Goal: Task Accomplishment & Management: Manage account settings

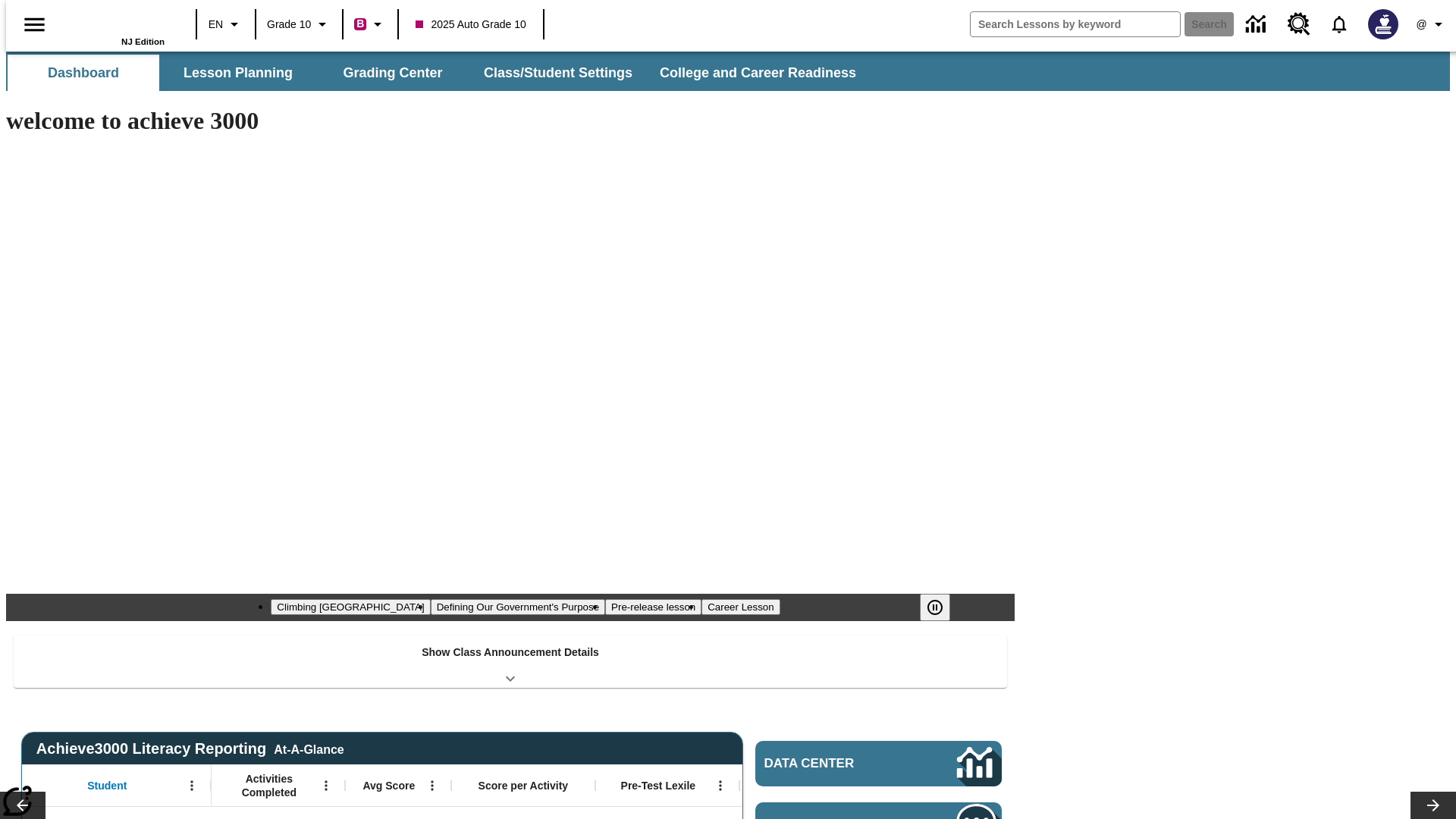
type input "-1"
click at [387, 73] on button "Grading Center" at bounding box center [392, 73] width 151 height 36
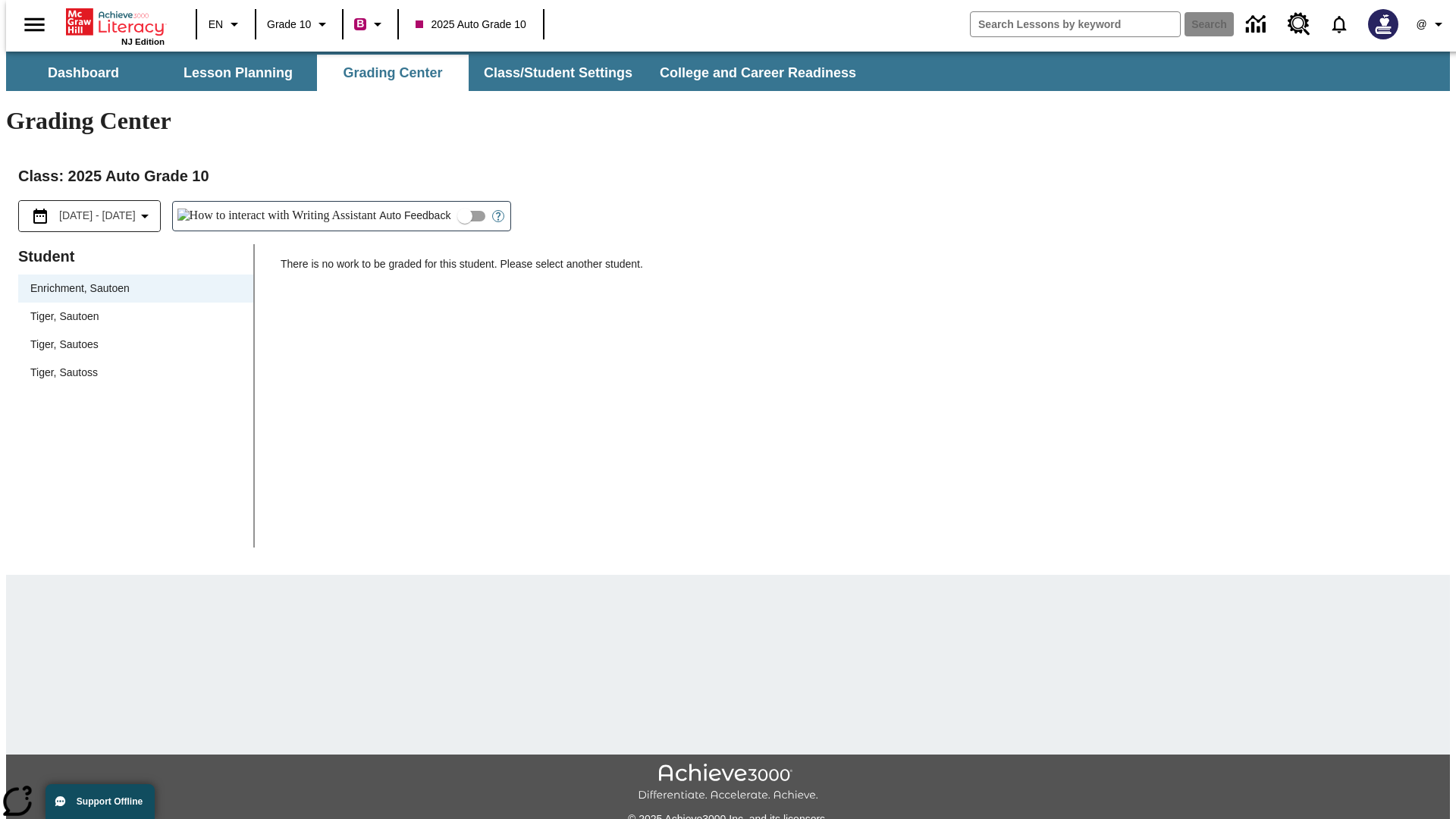
click at [130, 308] on span "Tiger, Sautoen" at bounding box center [136, 316] width 211 height 16
click at [421, 201] on input "Auto Feedback" at bounding box center [465, 215] width 87 height 29
checkbox input "true"
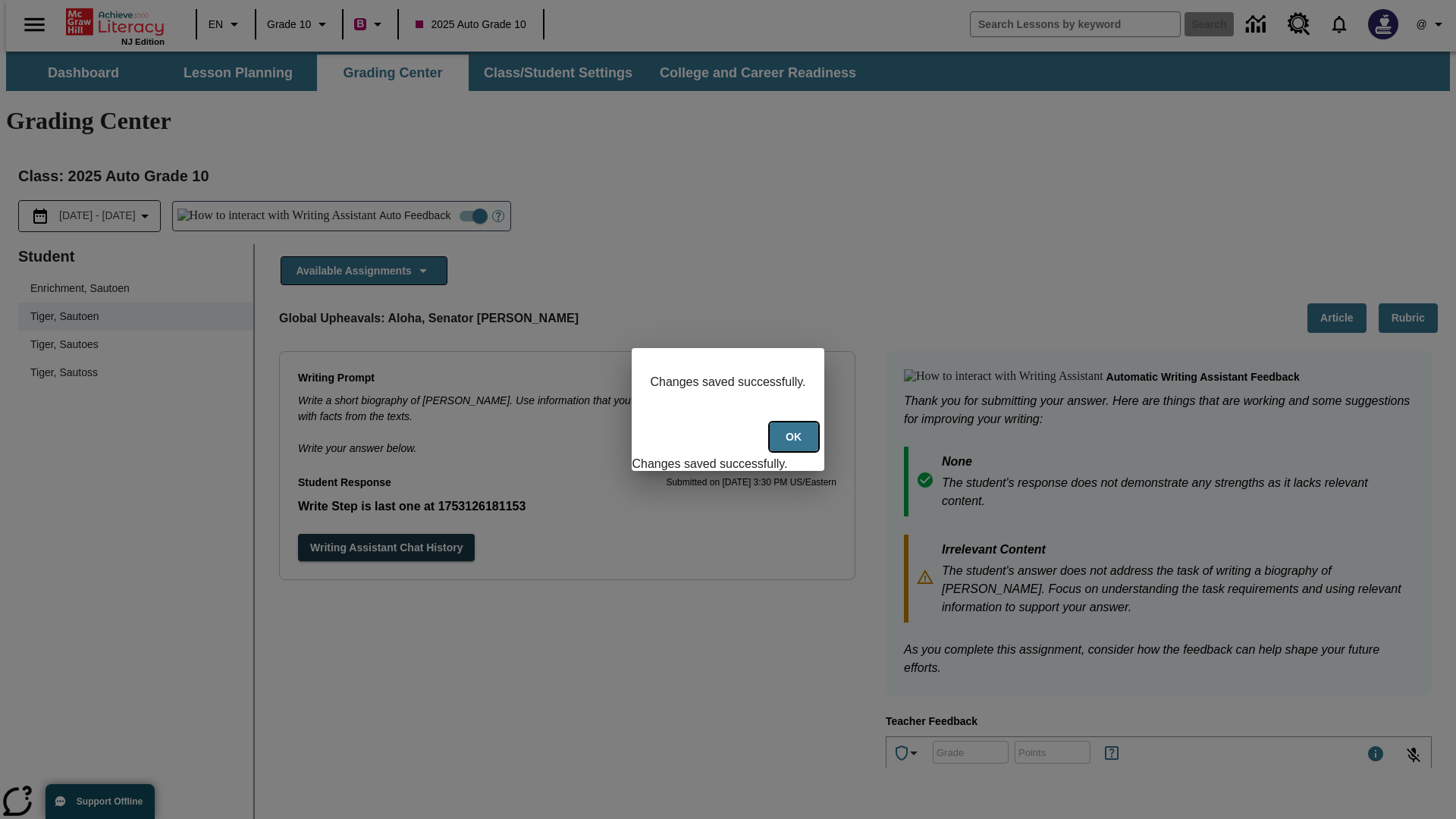
click at [796, 445] on button "Ok" at bounding box center [793, 437] width 48 height 29
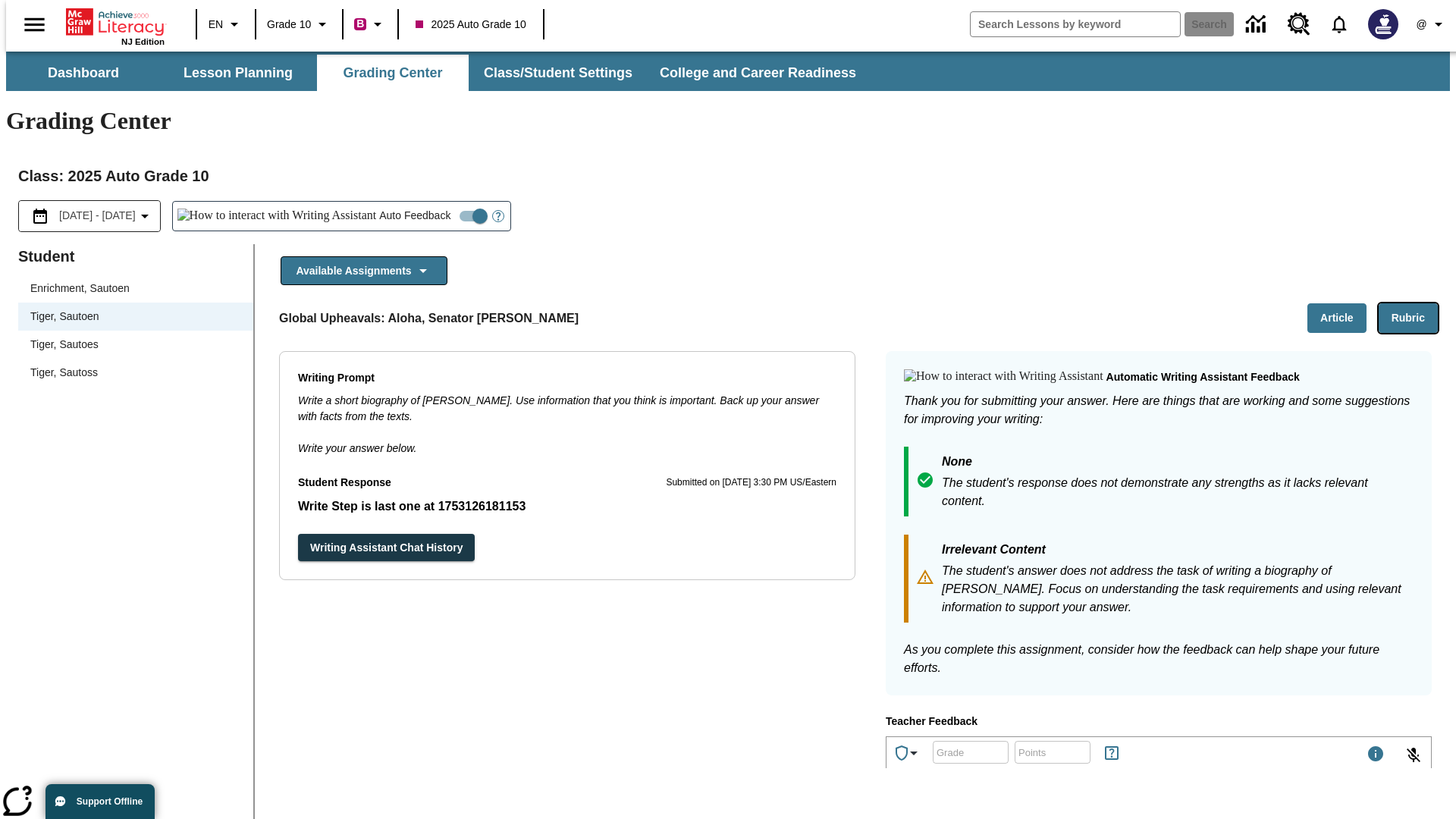
click at [1414, 304] on button "Rubric" at bounding box center [1408, 318] width 59 height 29
click at [1343, 304] on button "Article" at bounding box center [1337, 318] width 59 height 29
click at [225, 25] on icon "Language: EN, Select a language" at bounding box center [234, 25] width 18 height 18
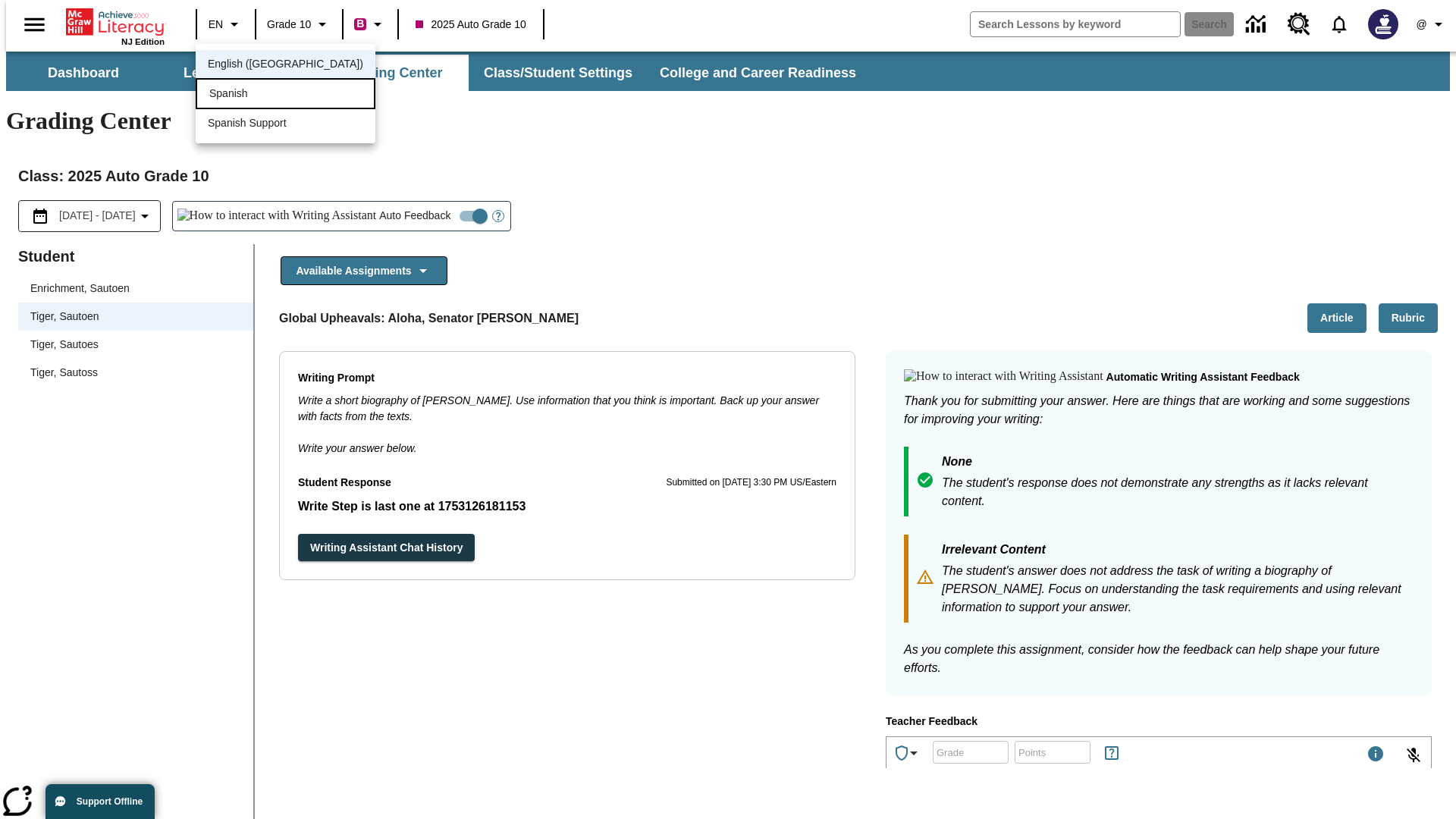
click at [253, 95] on div "Spanish" at bounding box center [286, 93] width 180 height 31
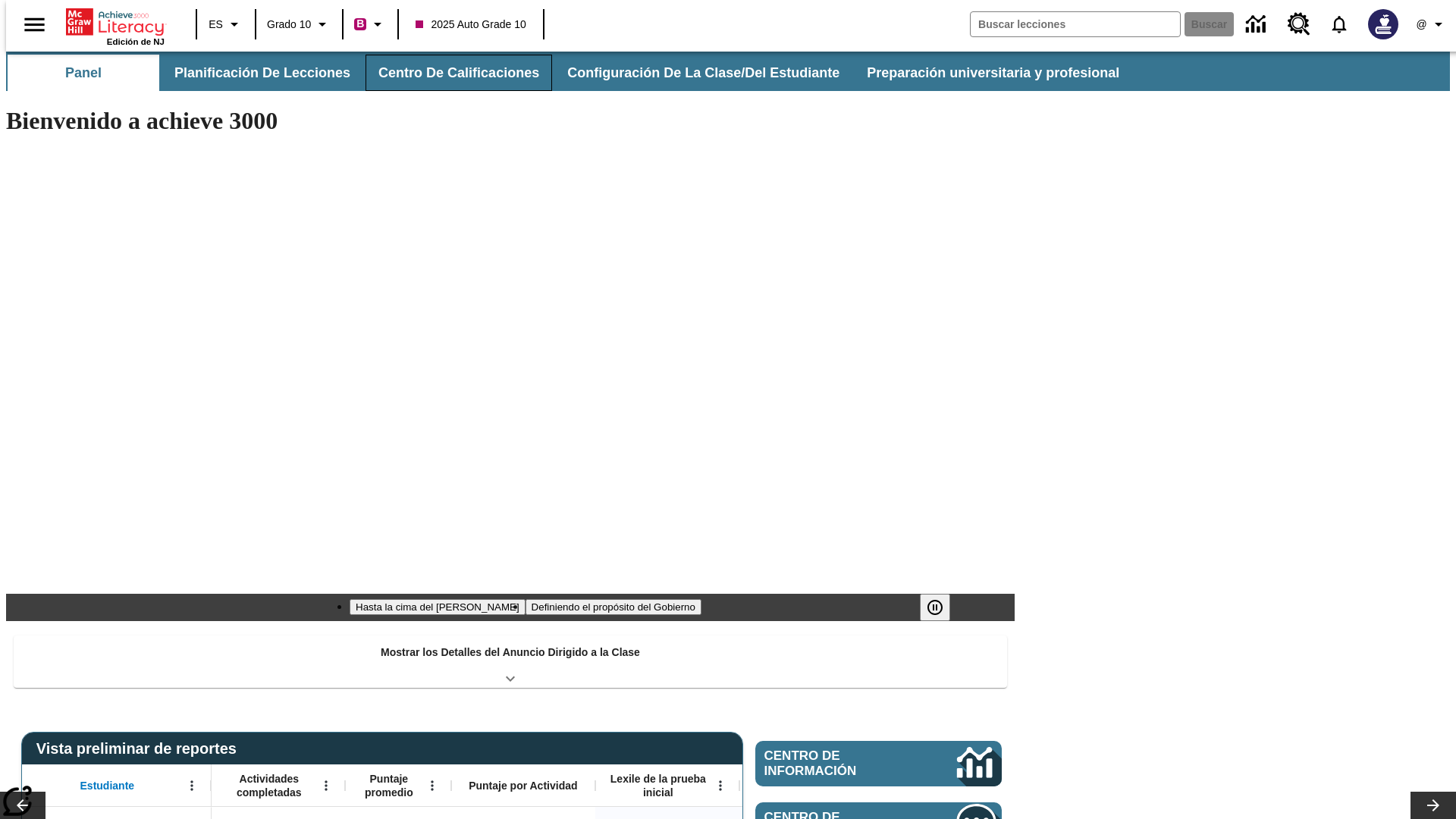
click at [446, 73] on button "Centro de calificaciones" at bounding box center [459, 73] width 187 height 36
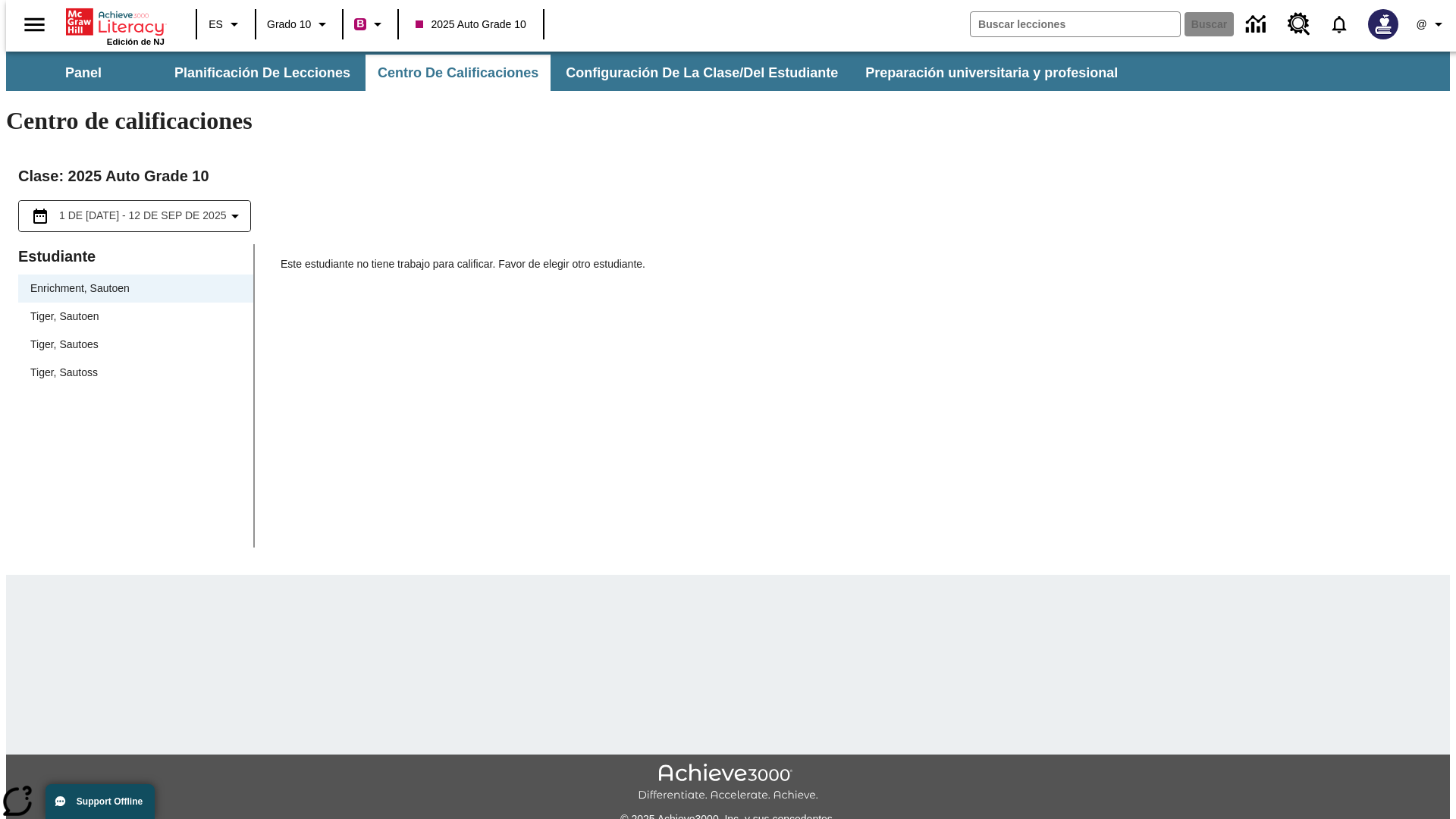
click at [130, 308] on span "Tiger, Sautoen" at bounding box center [136, 316] width 211 height 16
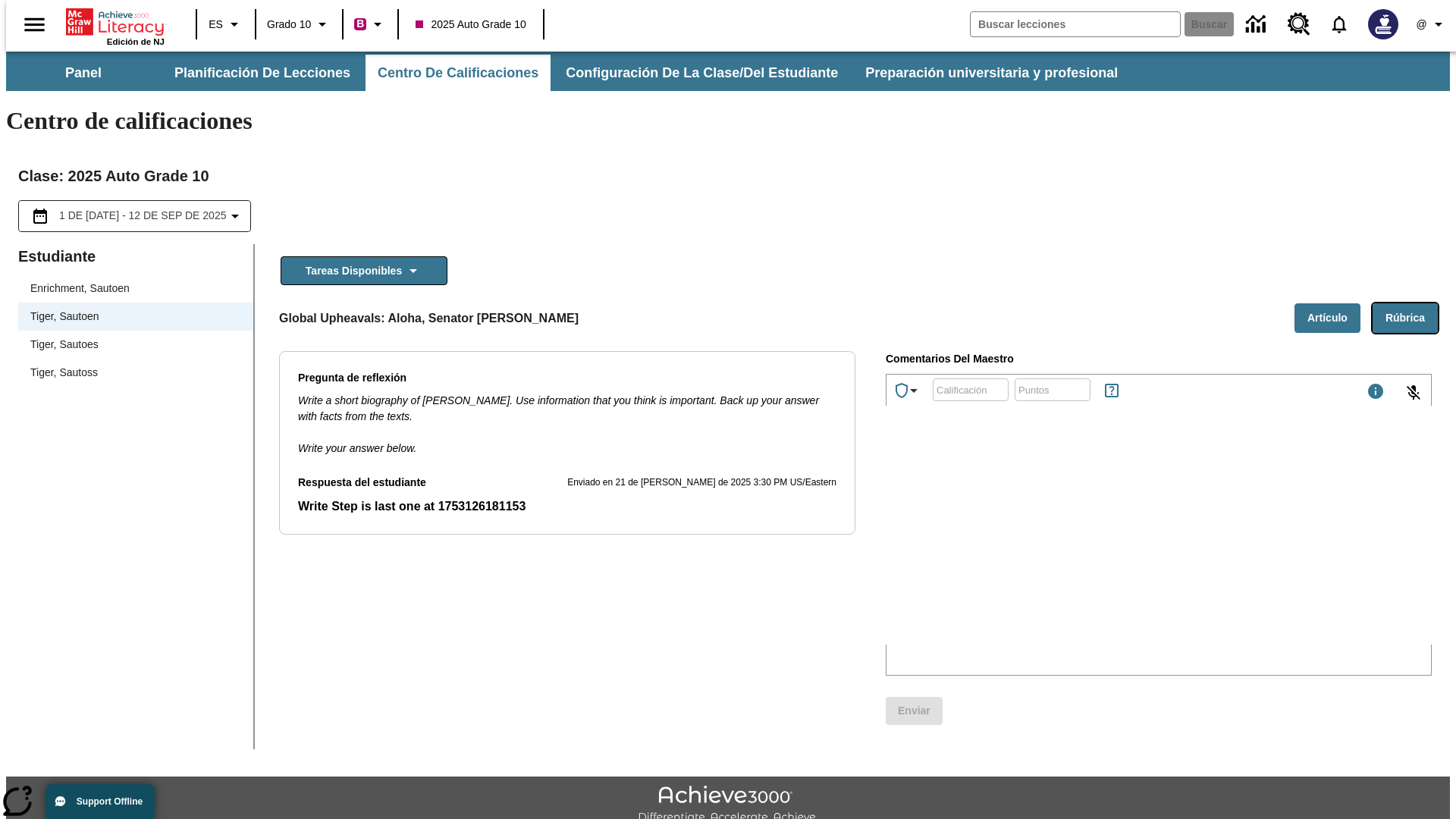
click at [1411, 304] on button "Rúbrica" at bounding box center [1405, 318] width 65 height 29
click at [1333, 304] on button "Artículo" at bounding box center [1328, 318] width 66 height 29
